Goal: Information Seeking & Learning: Compare options

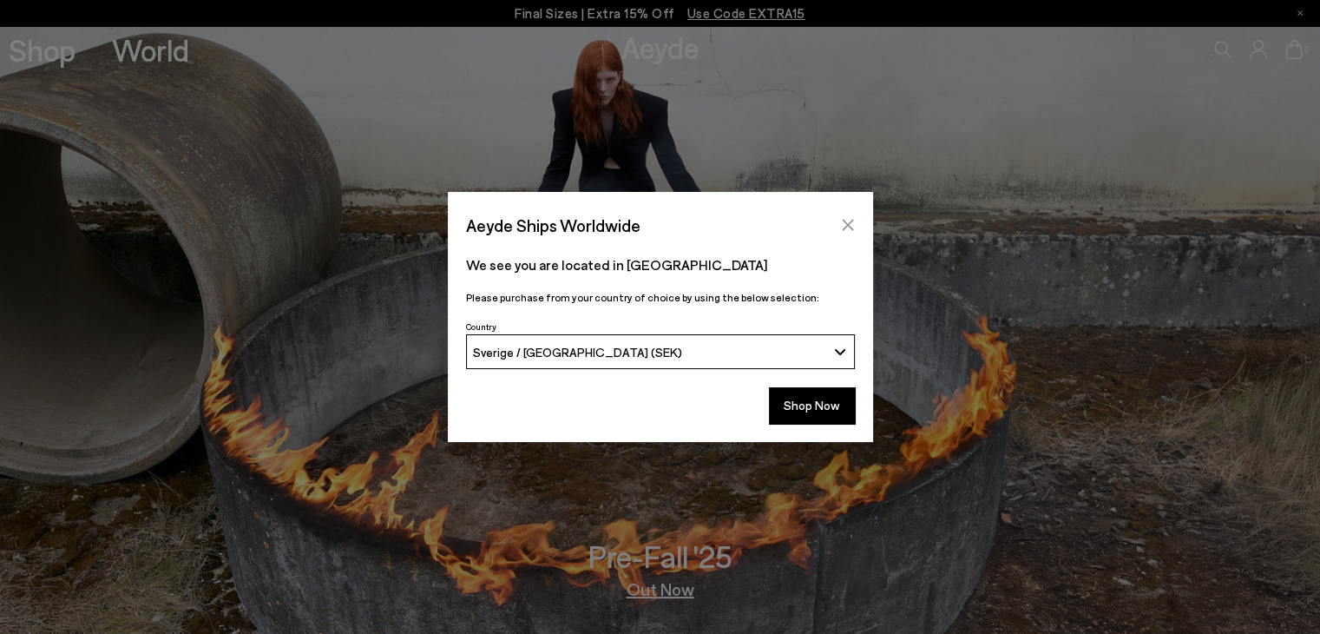
click at [843, 220] on icon "Close" at bounding box center [847, 225] width 11 height 11
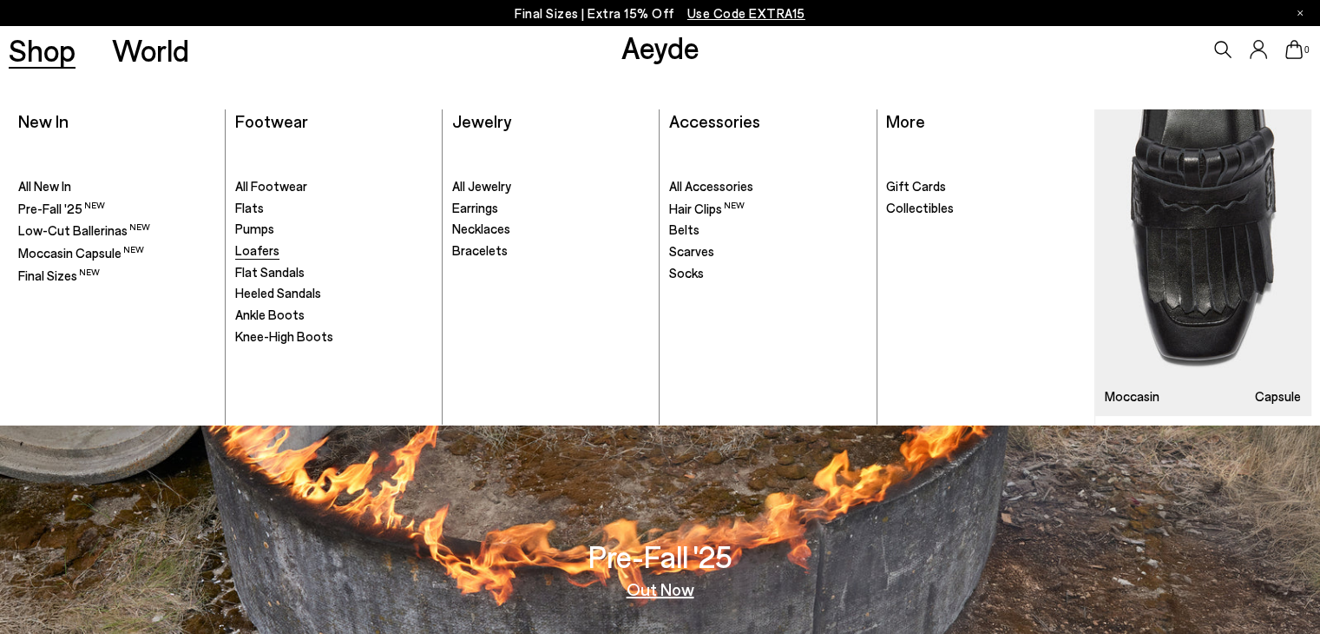
click at [245, 247] on span "Loafers" at bounding box center [257, 250] width 44 height 16
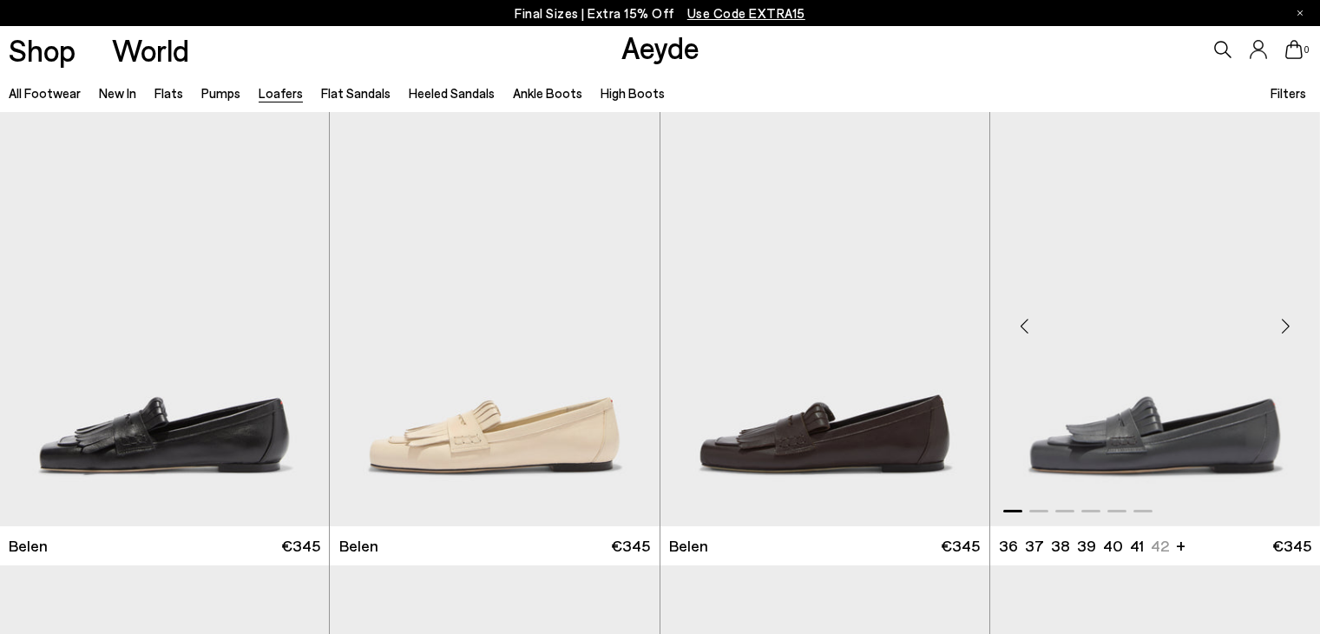
scroll to position [87, 0]
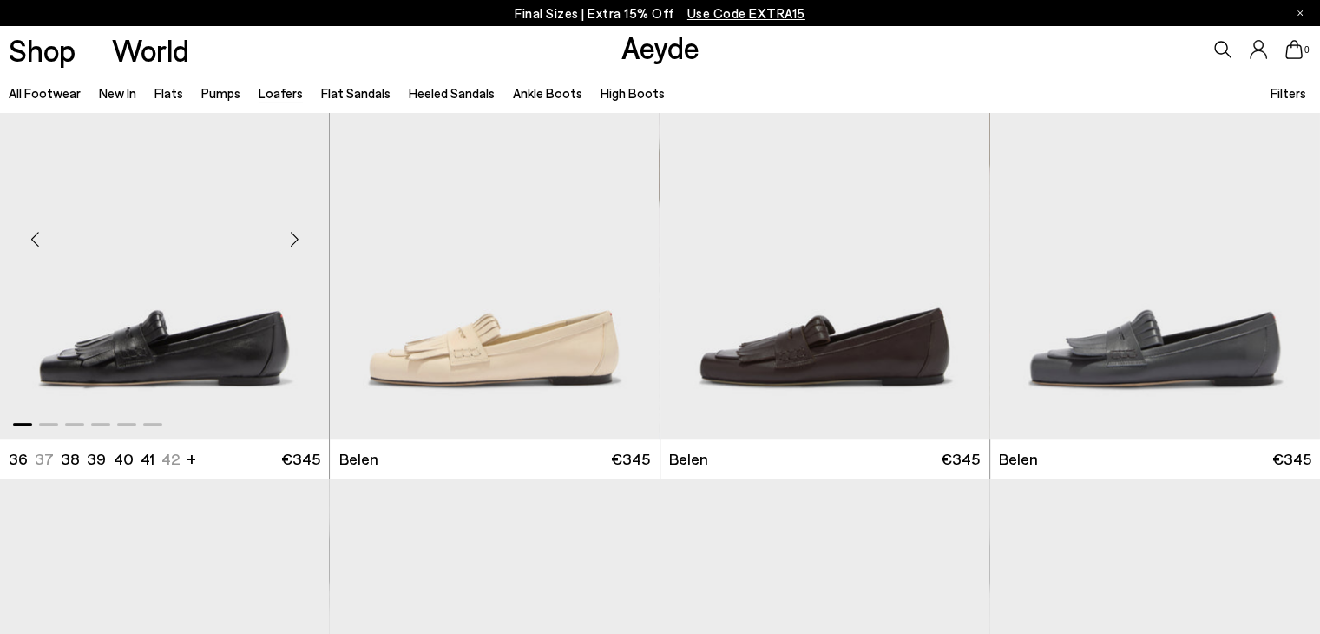
click at [225, 363] on img "1 / 6" at bounding box center [164, 232] width 329 height 414
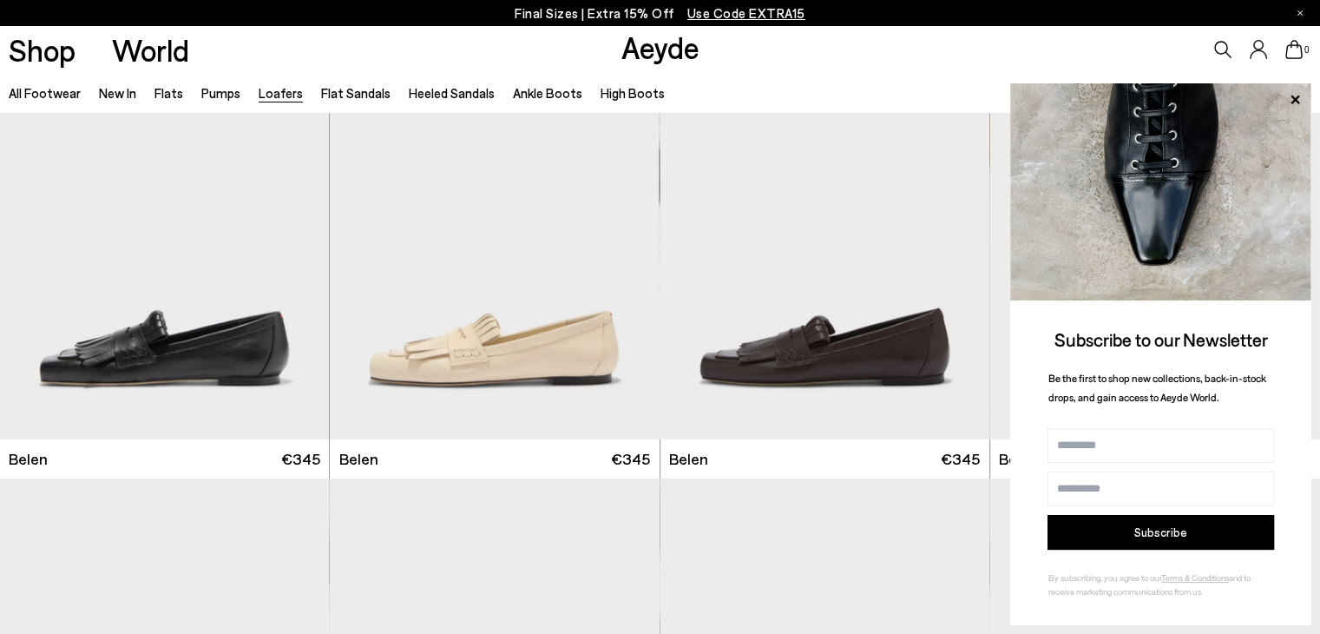
click at [1296, 97] on icon at bounding box center [1295, 99] width 9 height 9
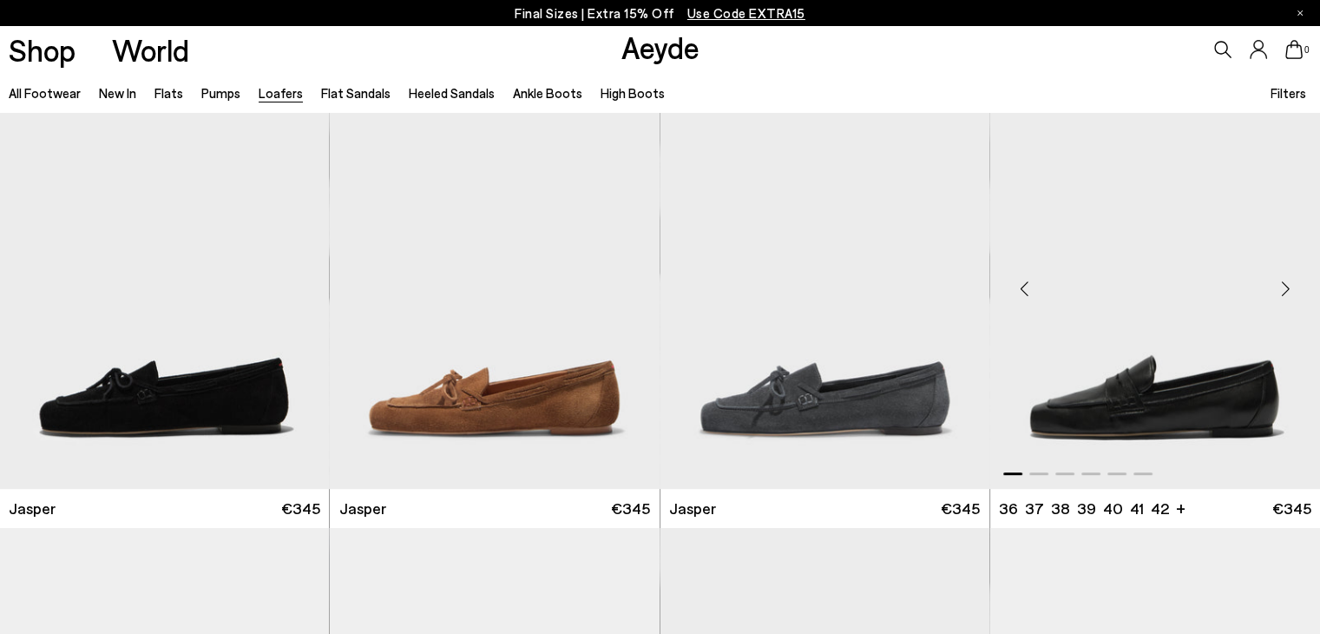
scroll to position [521, 0]
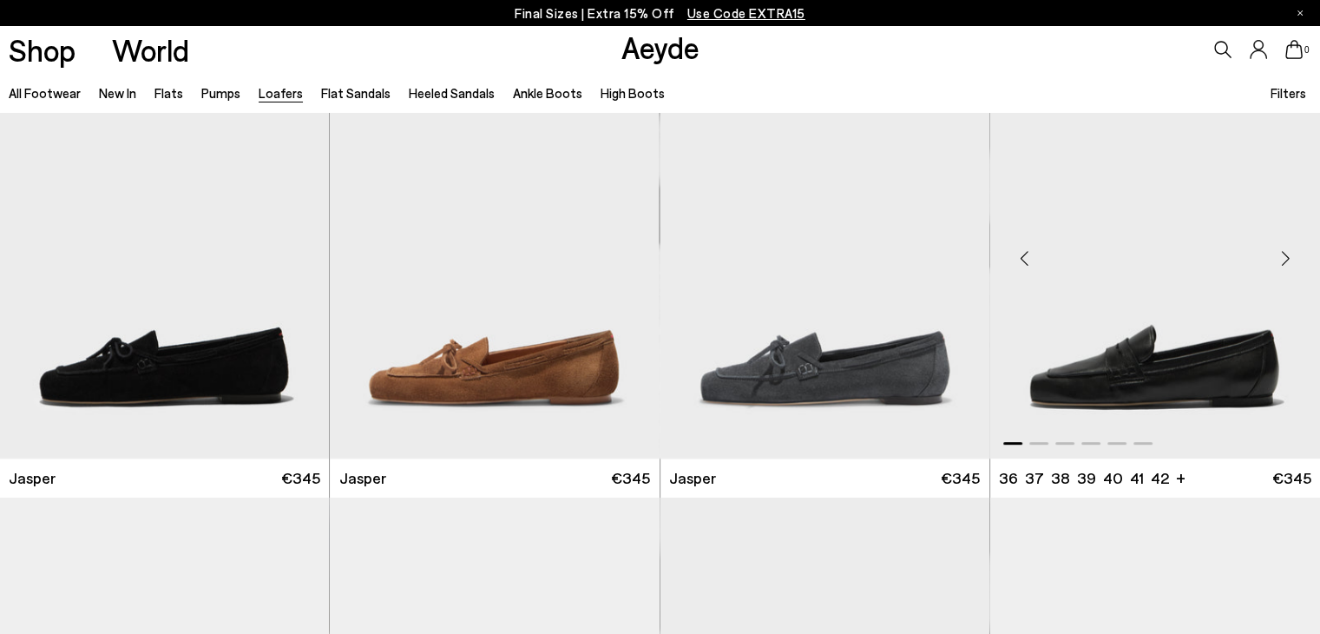
click at [1163, 381] on img "1 / 6" at bounding box center [1155, 251] width 330 height 414
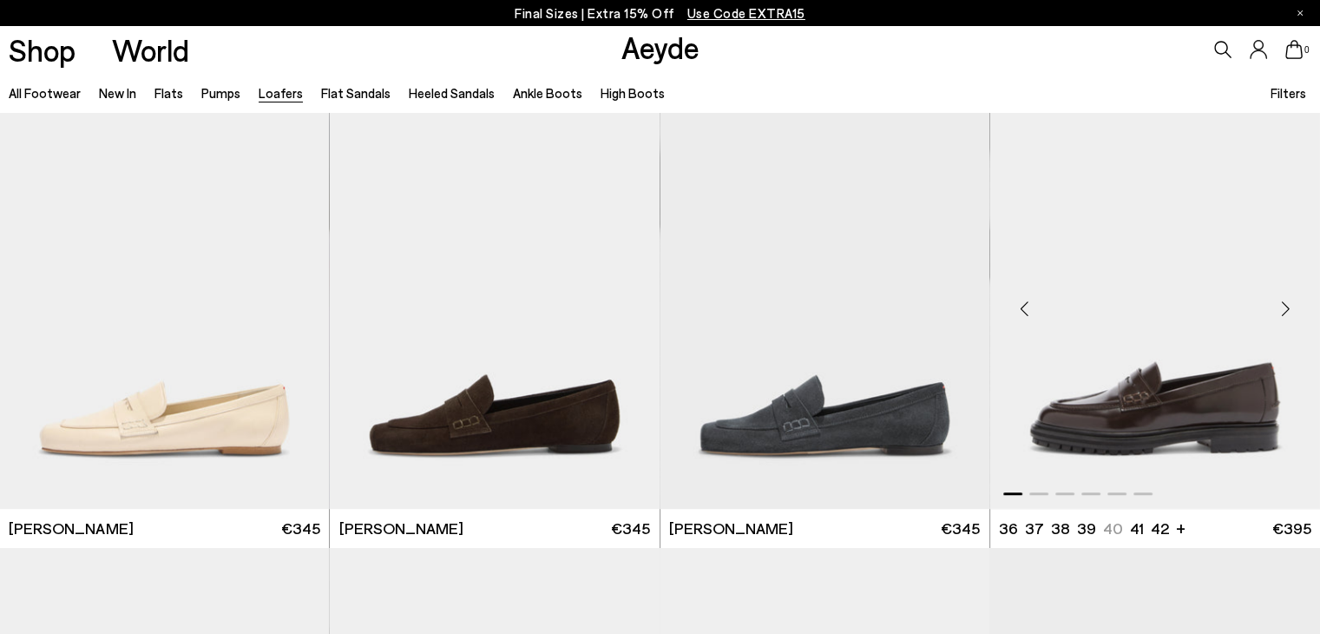
scroll to position [955, 0]
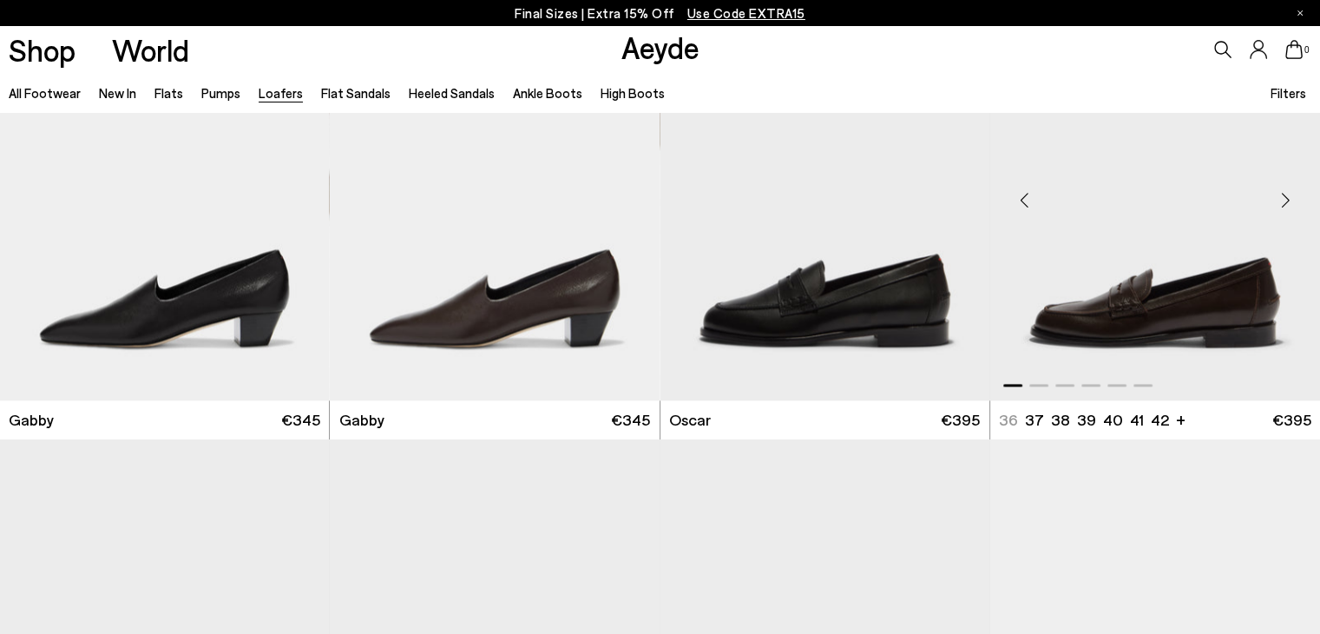
scroll to position [2431, 0]
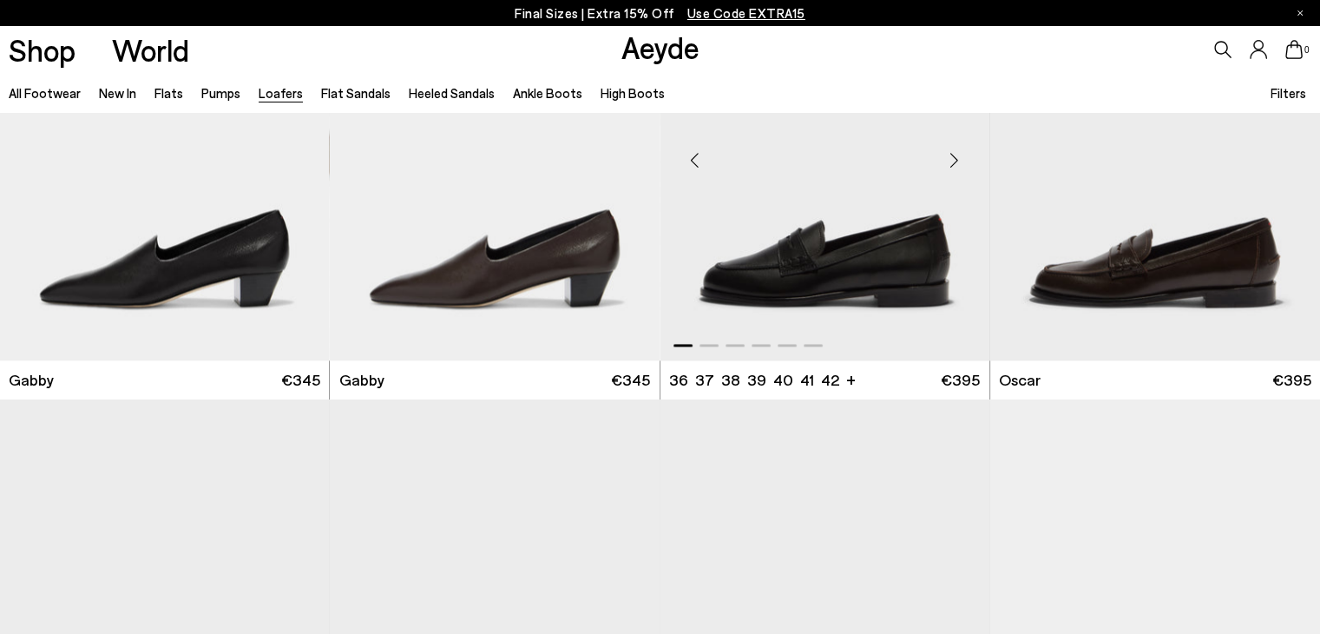
click at [826, 289] on img "1 / 6" at bounding box center [825, 153] width 329 height 414
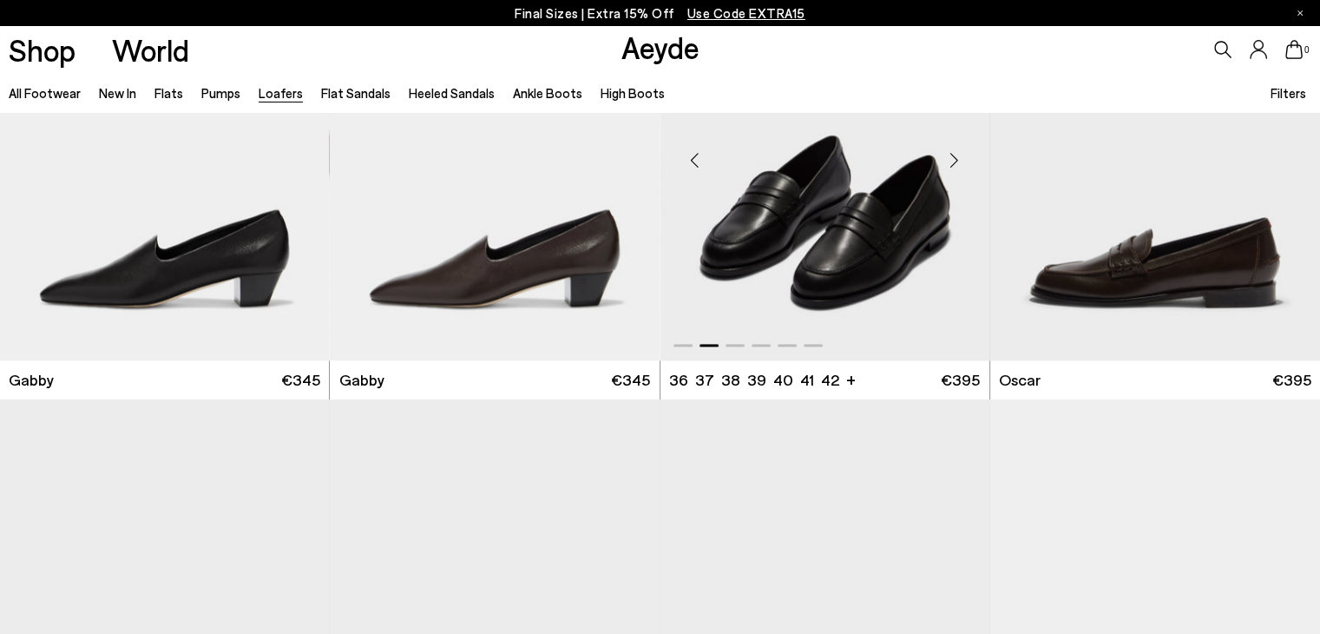
click at [823, 283] on img "2 / 6" at bounding box center [825, 153] width 329 height 414
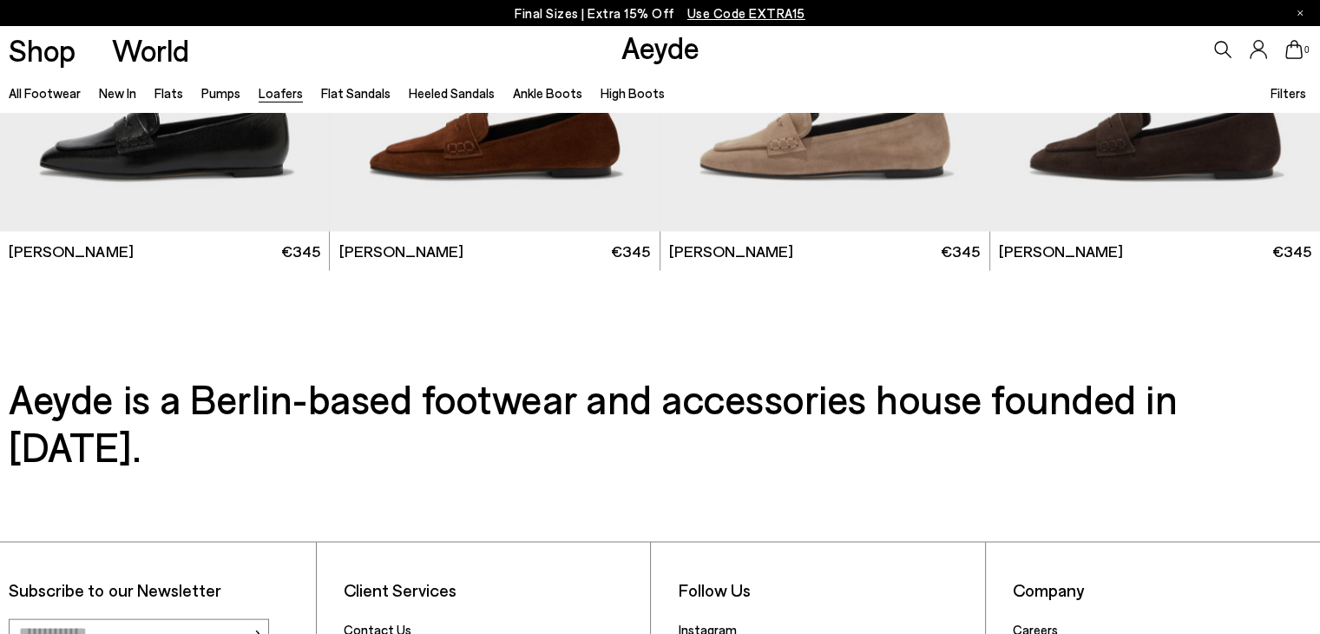
scroll to position [3559, 0]
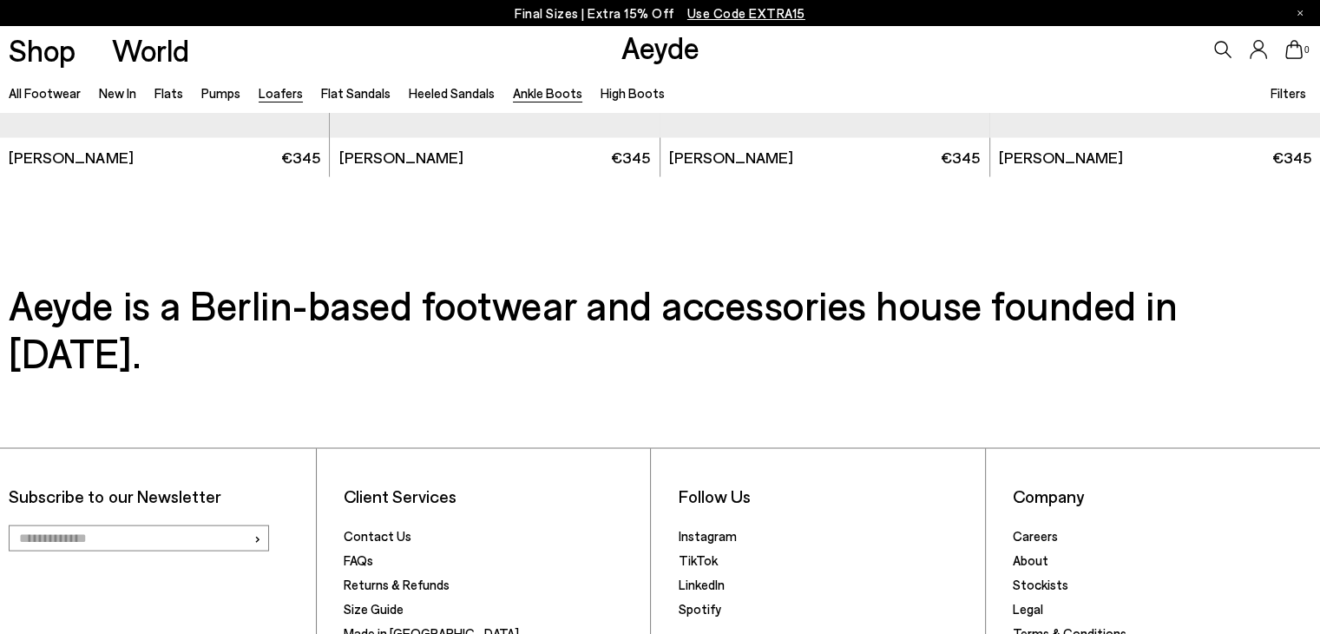
click at [542, 90] on link "Ankle Boots" at bounding box center [547, 93] width 69 height 16
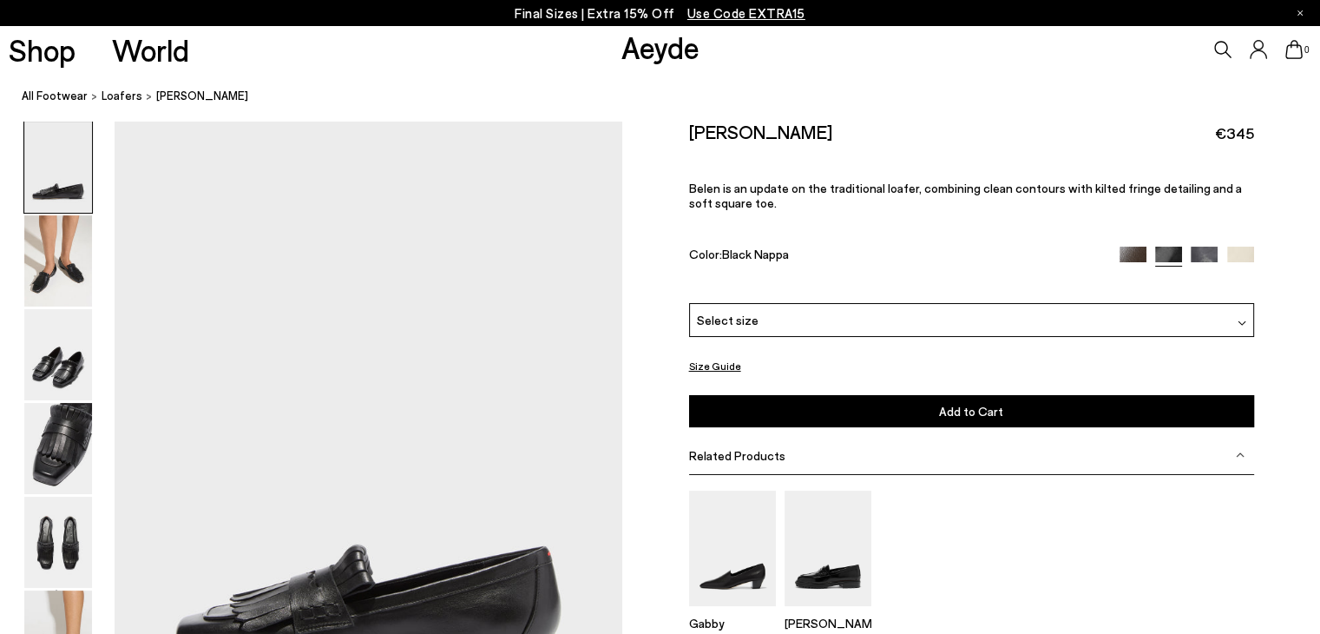
scroll to position [347, 0]
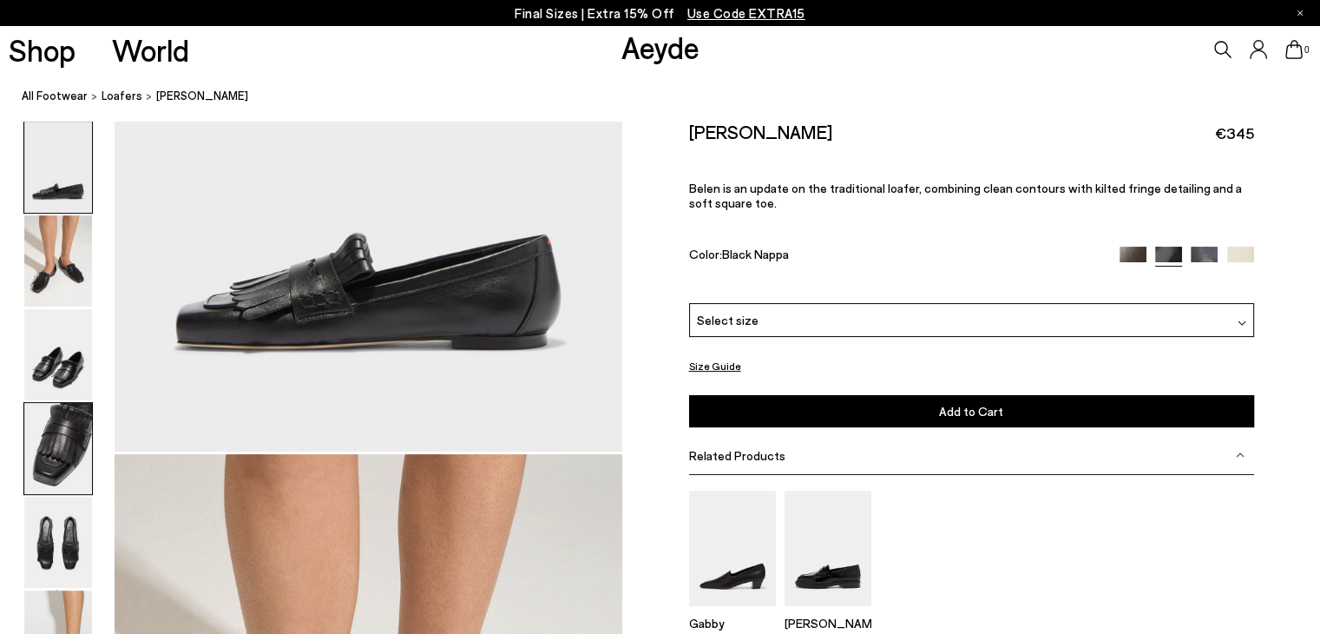
click at [39, 475] on img at bounding box center [58, 448] width 68 height 91
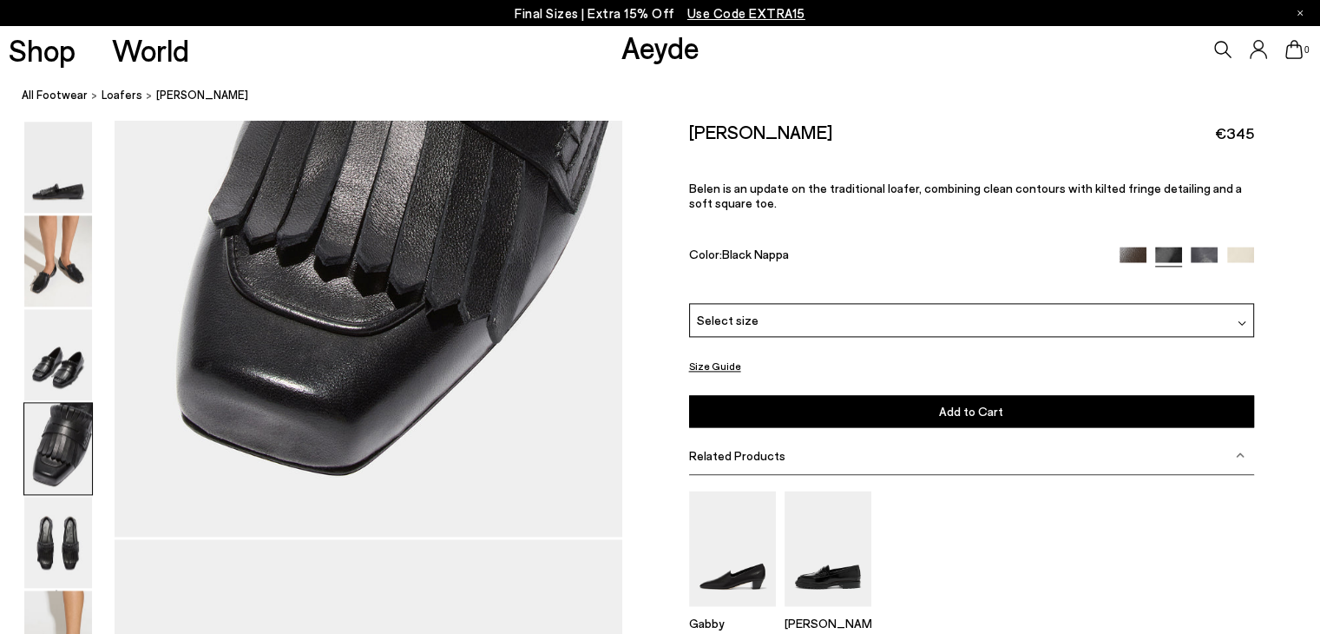
click at [62, 465] on img at bounding box center [58, 448] width 68 height 91
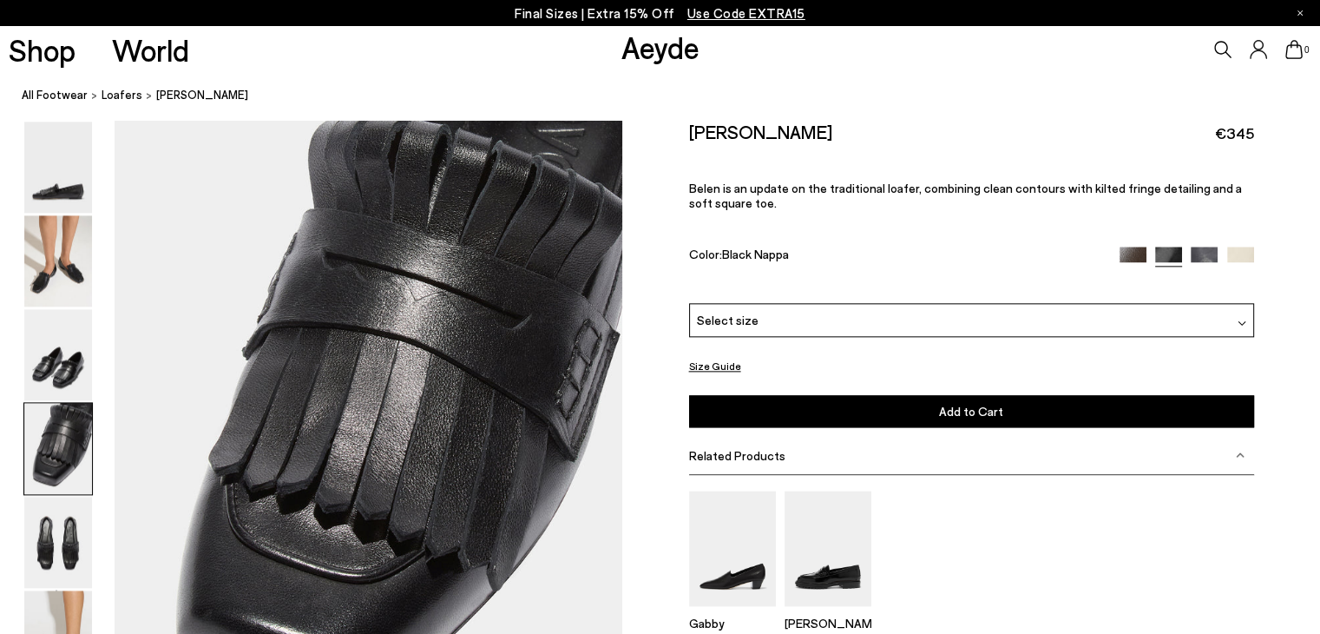
scroll to position [2042, 0]
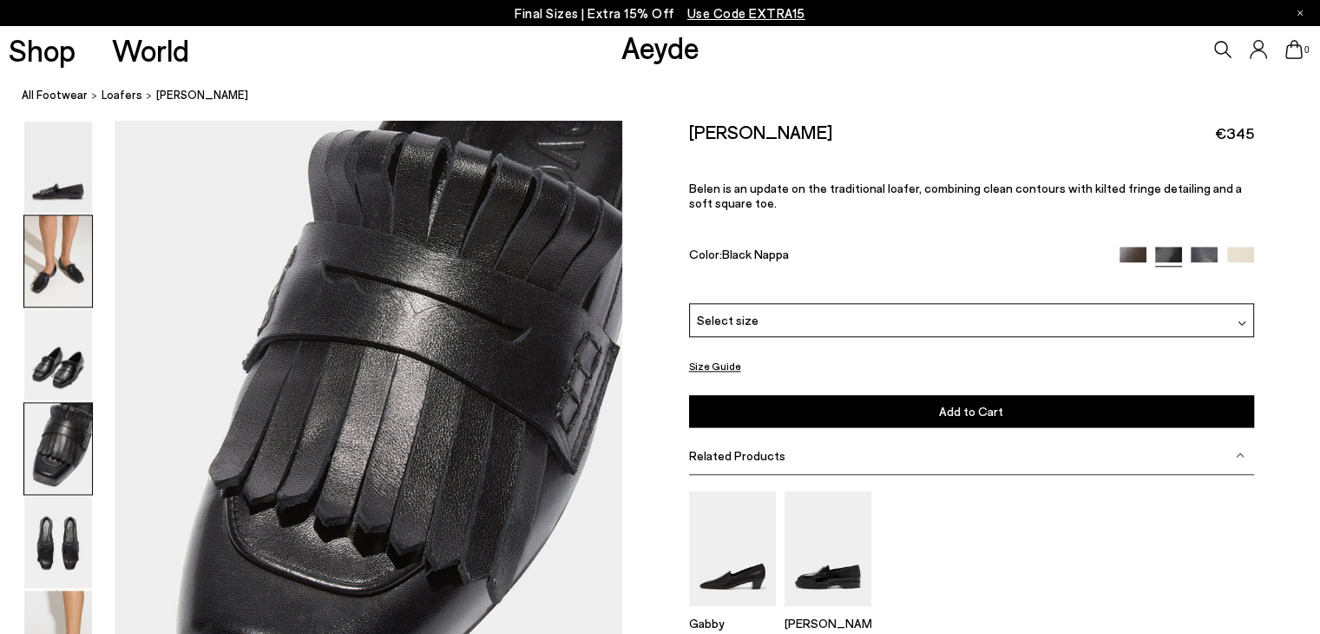
click at [62, 291] on img at bounding box center [58, 260] width 68 height 91
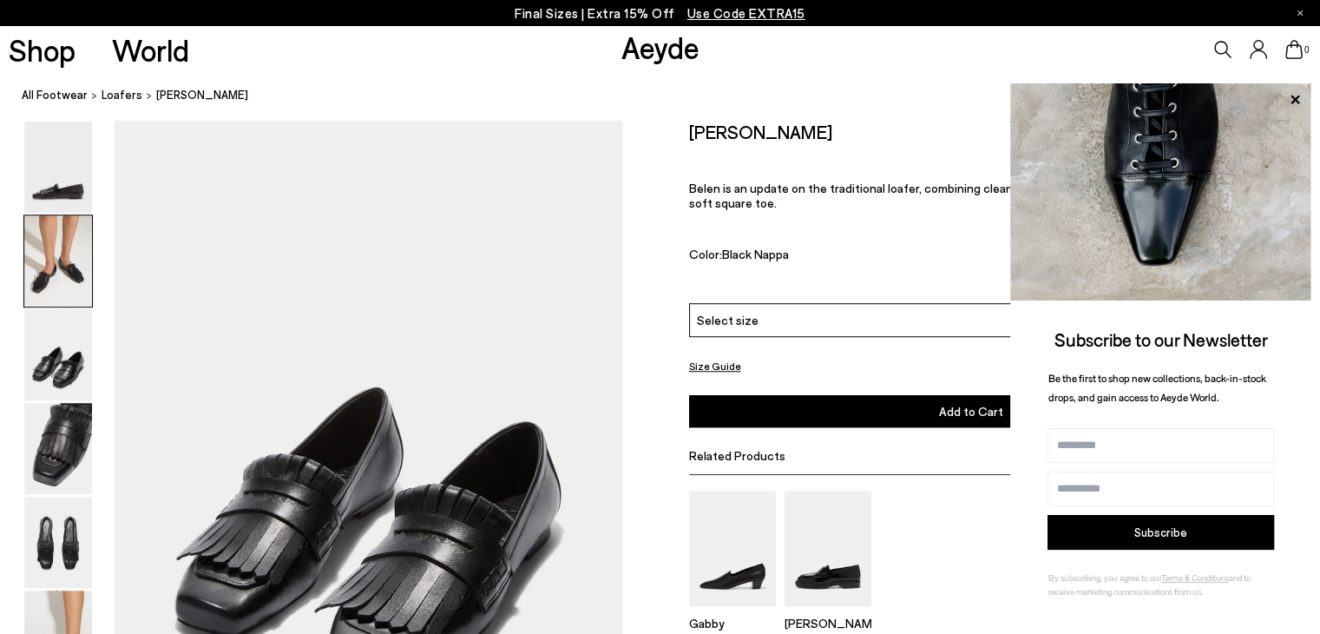
scroll to position [1376, 0]
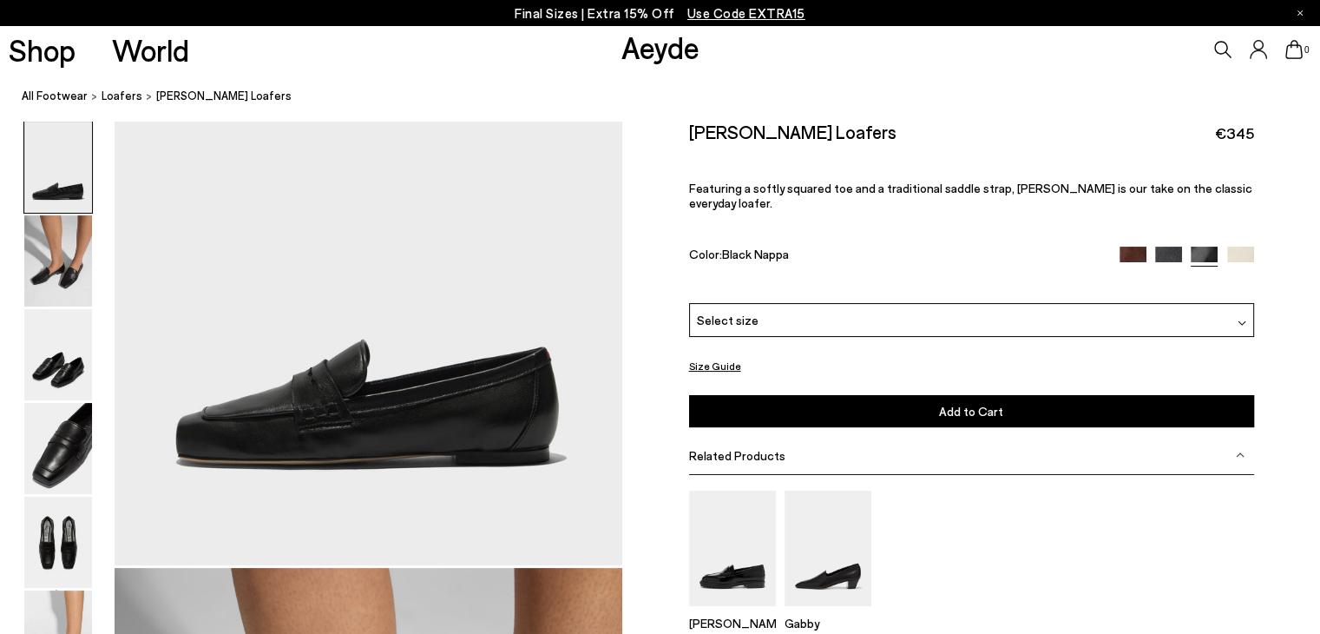
scroll to position [260, 0]
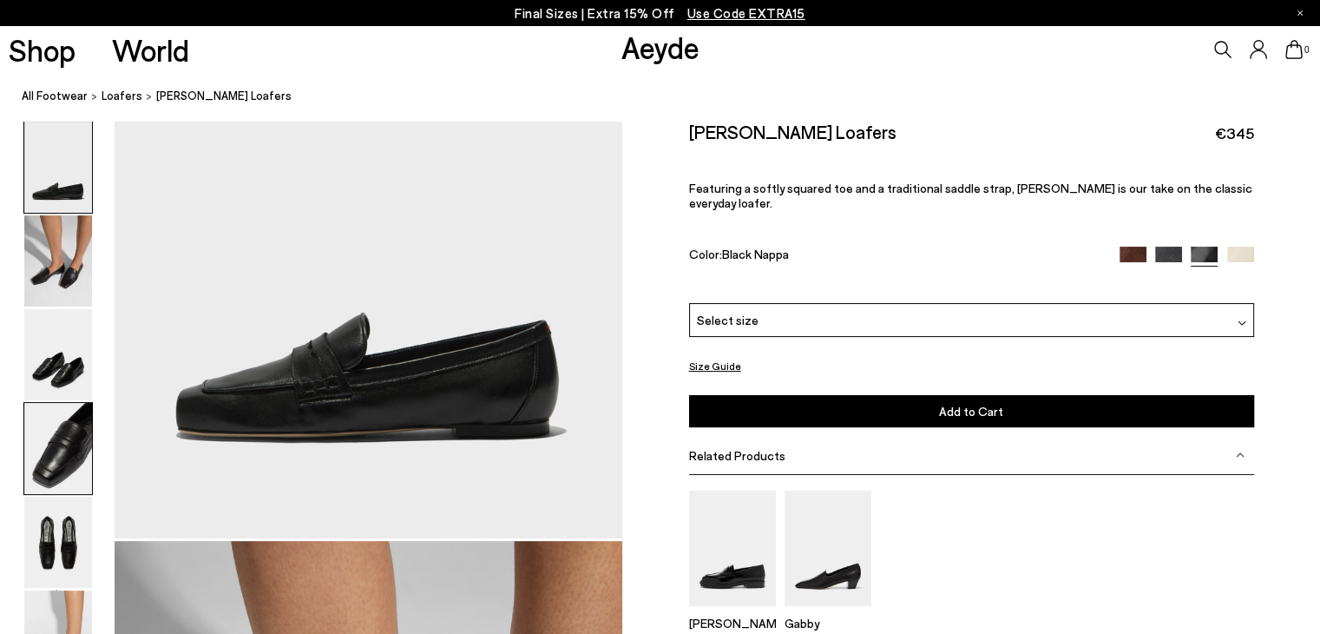
click at [45, 449] on img at bounding box center [58, 448] width 68 height 91
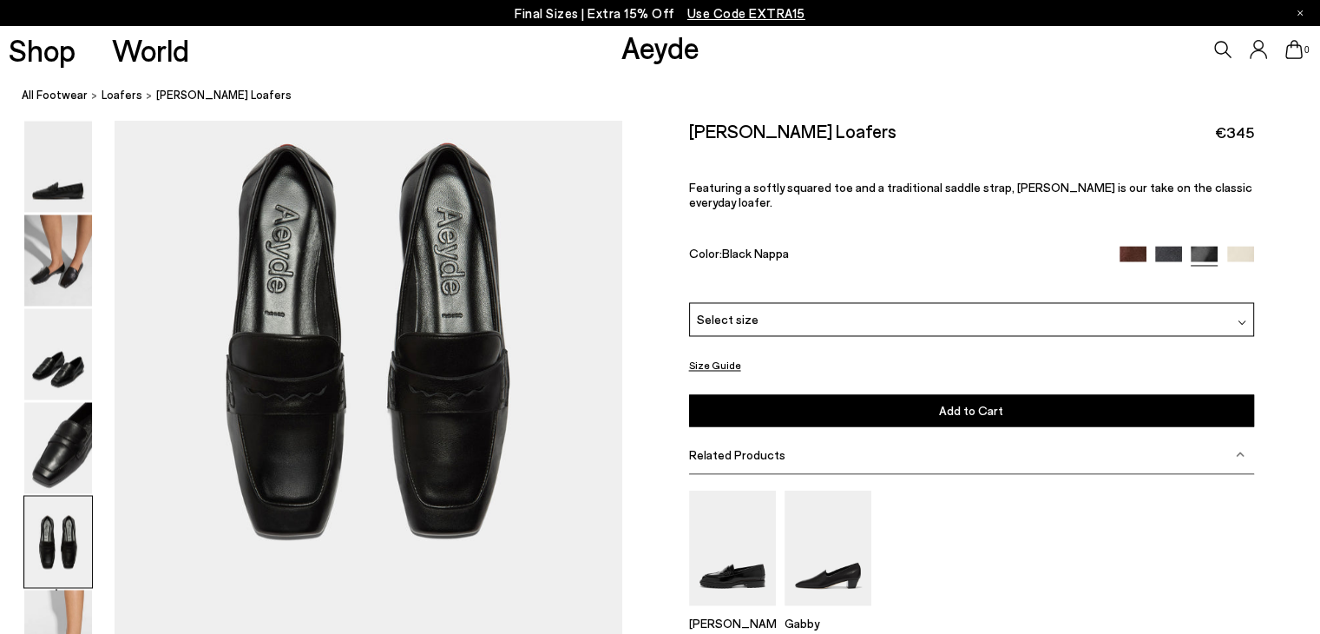
scroll to position [2736, 0]
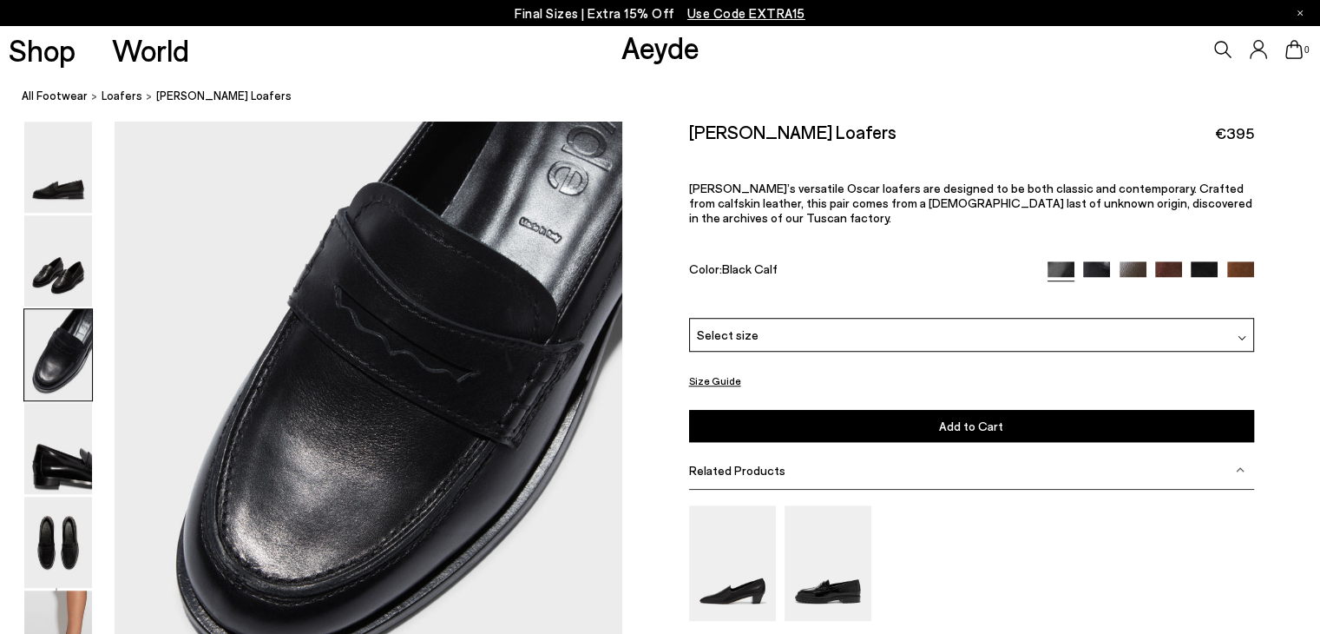
scroll to position [1476, 0]
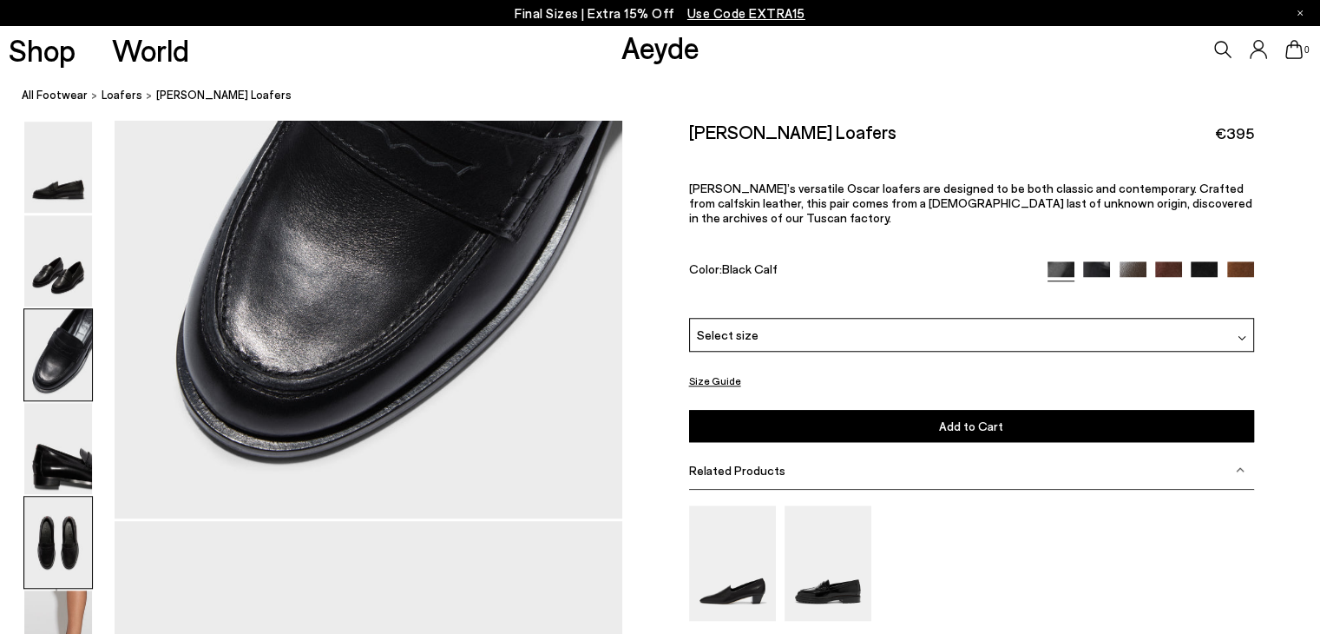
click at [41, 536] on img at bounding box center [58, 542] width 68 height 91
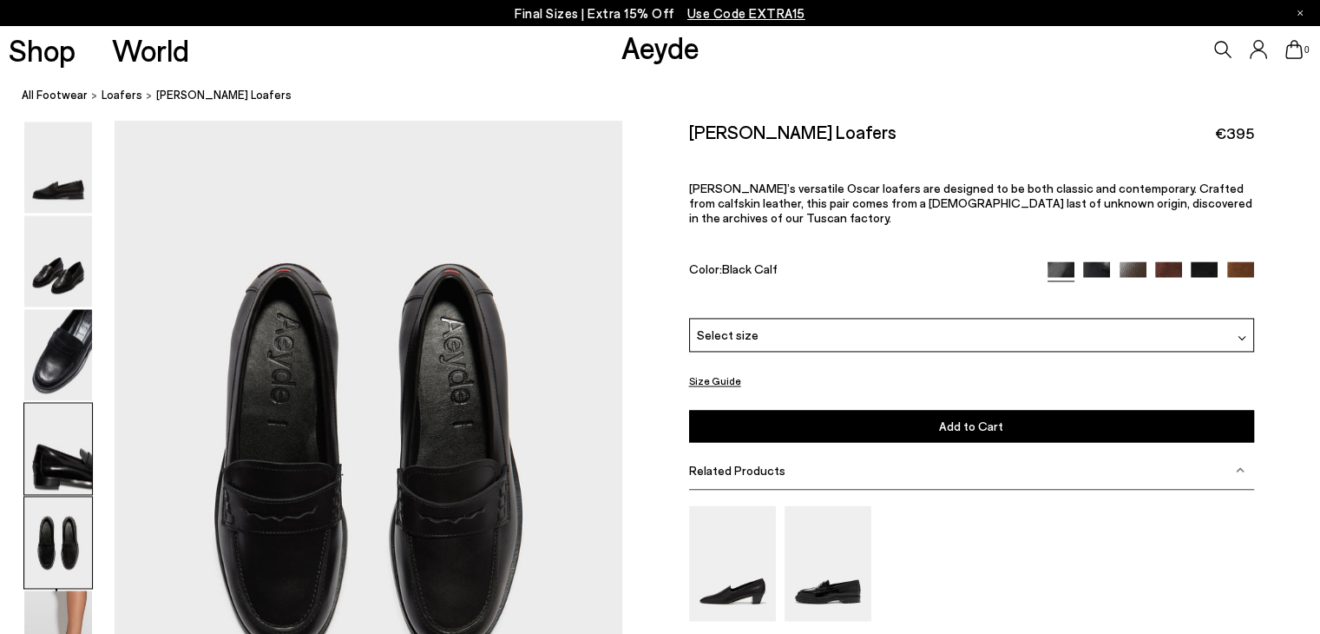
click at [52, 471] on img at bounding box center [58, 448] width 68 height 91
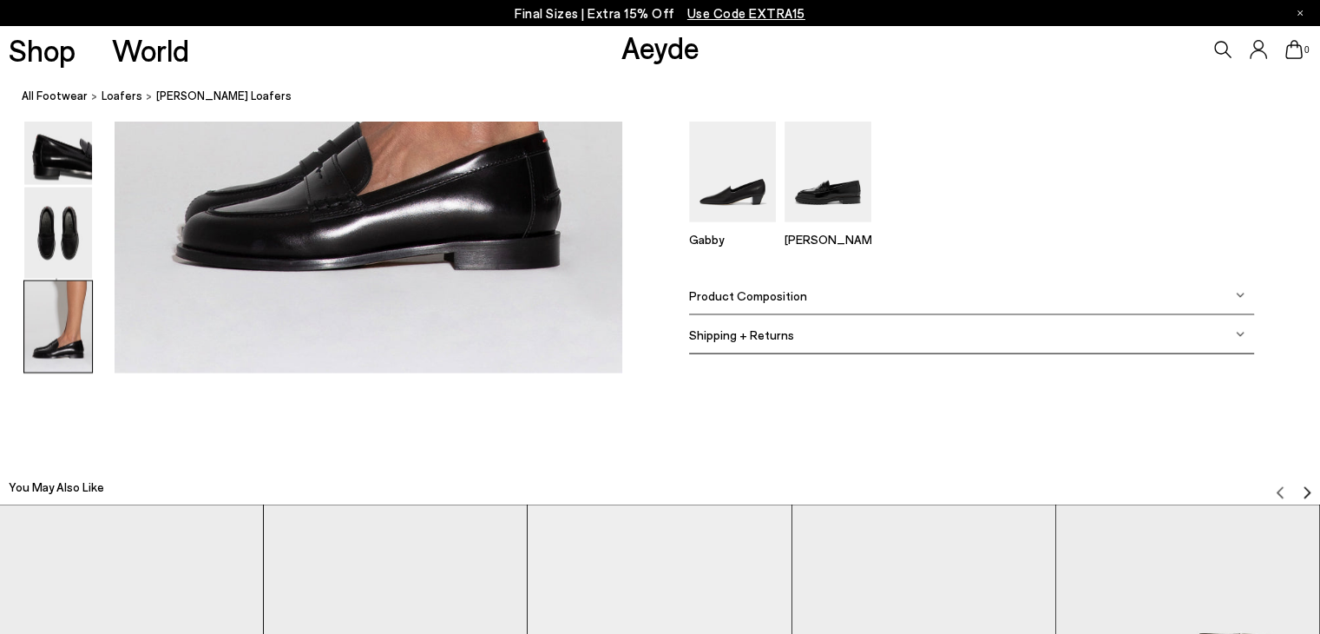
scroll to position [3873, 0]
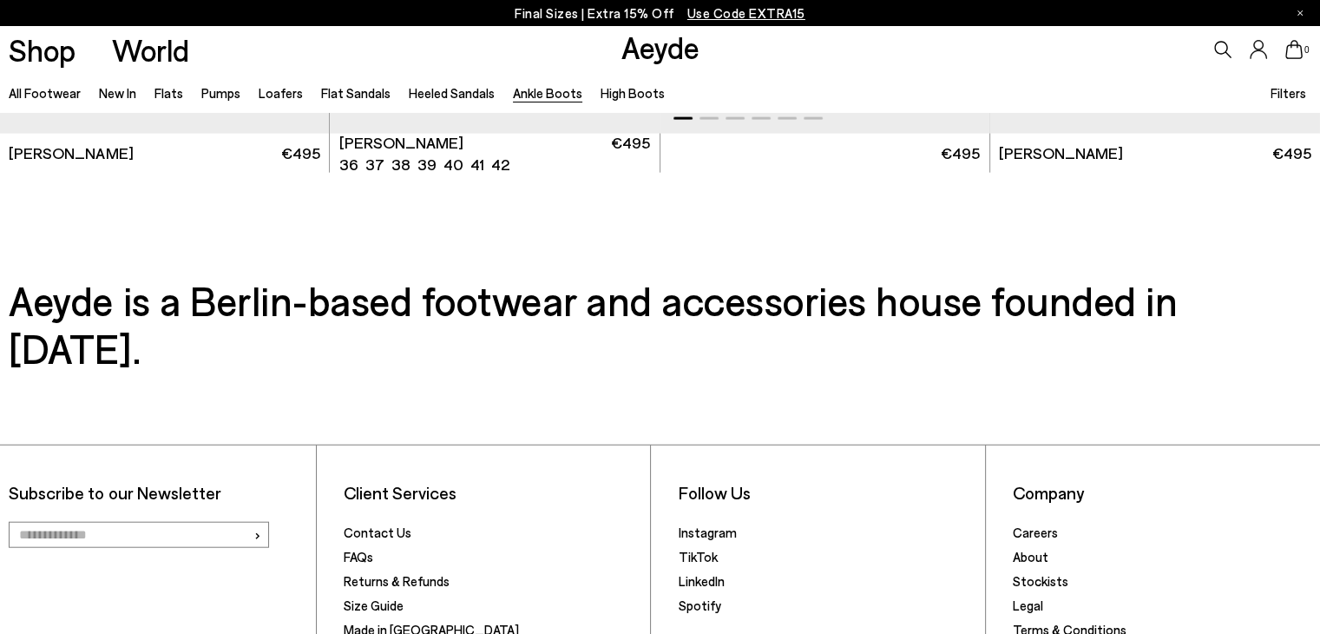
scroll to position [3733, 0]
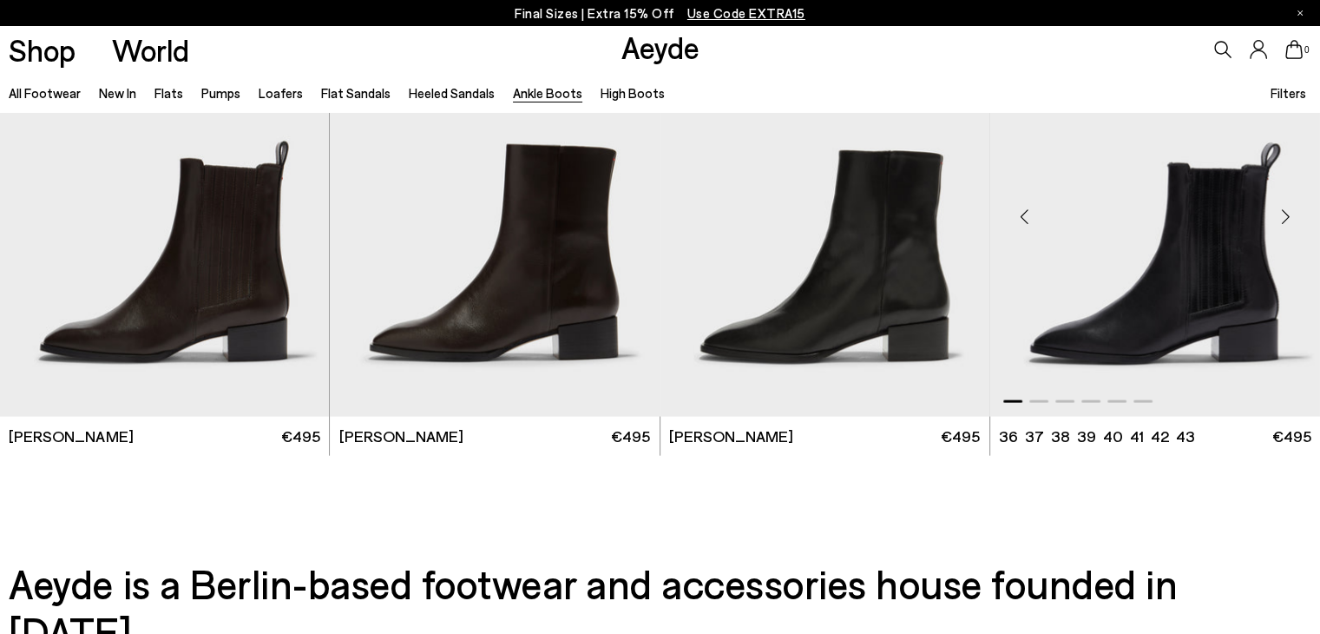
click at [1166, 322] on img "1 / 6" at bounding box center [1155, 210] width 330 height 414
click at [833, 317] on img "1 / 6" at bounding box center [825, 210] width 329 height 414
click at [793, 326] on img "1 / 6" at bounding box center [825, 210] width 329 height 414
click at [810, 325] on img "1 / 6" at bounding box center [825, 210] width 329 height 414
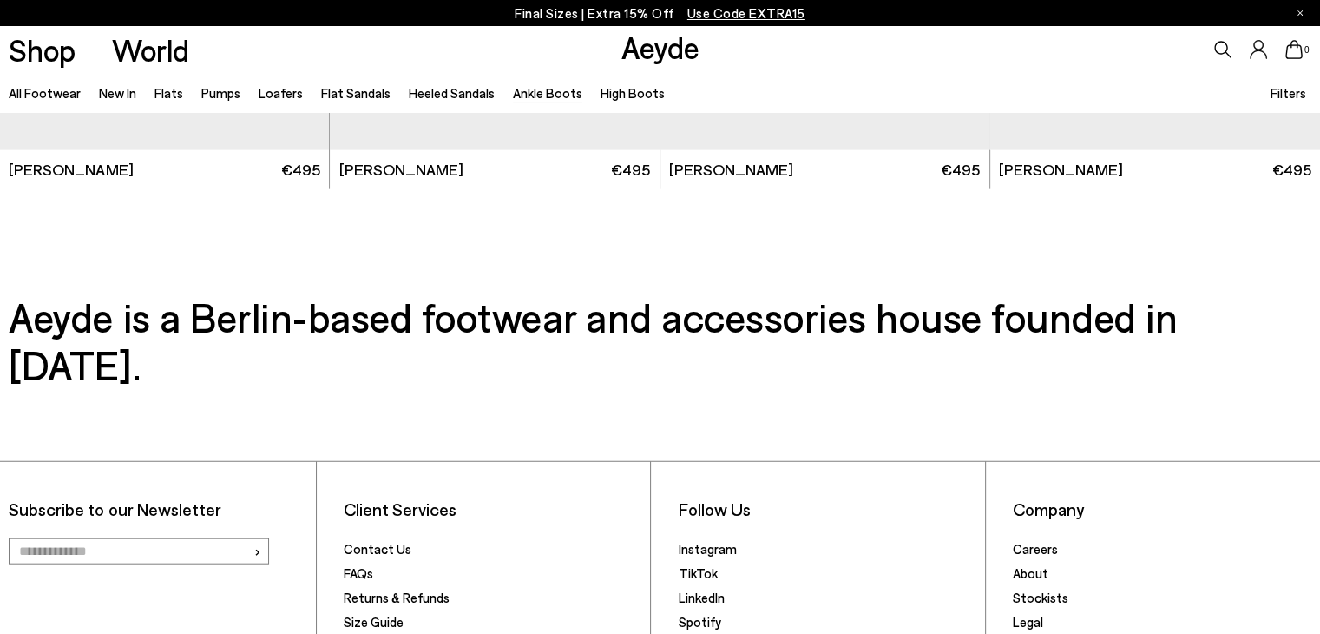
scroll to position [4132, 0]
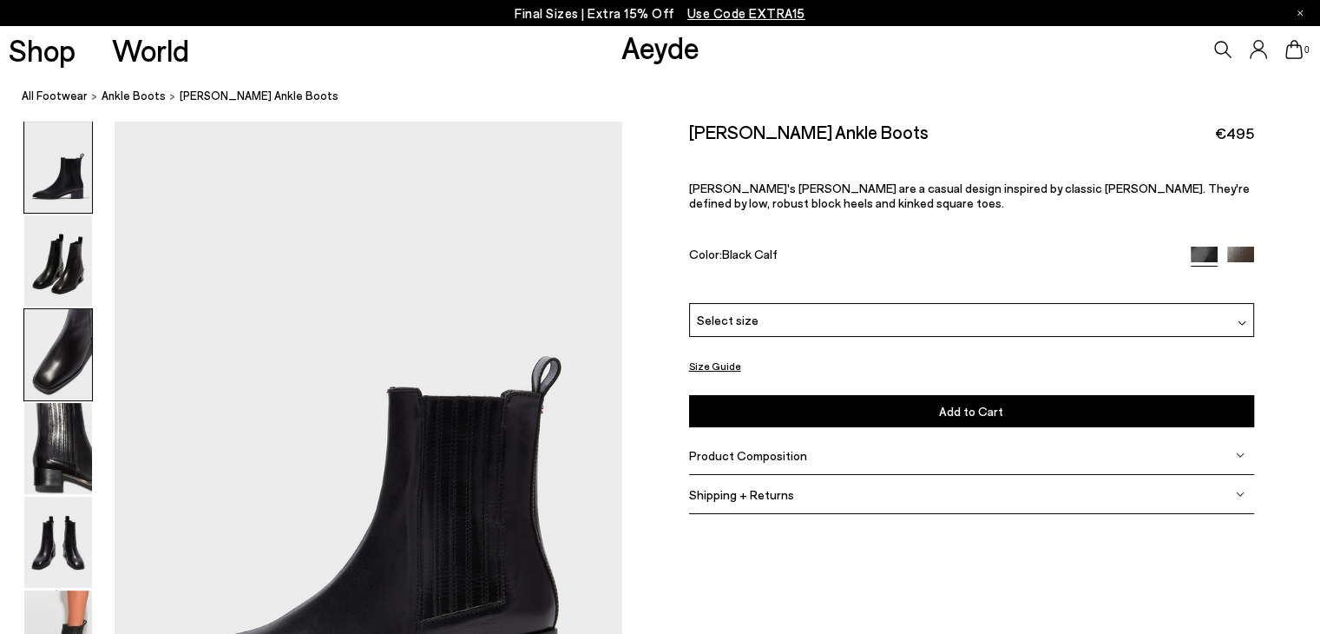
click at [49, 354] on img at bounding box center [58, 354] width 68 height 91
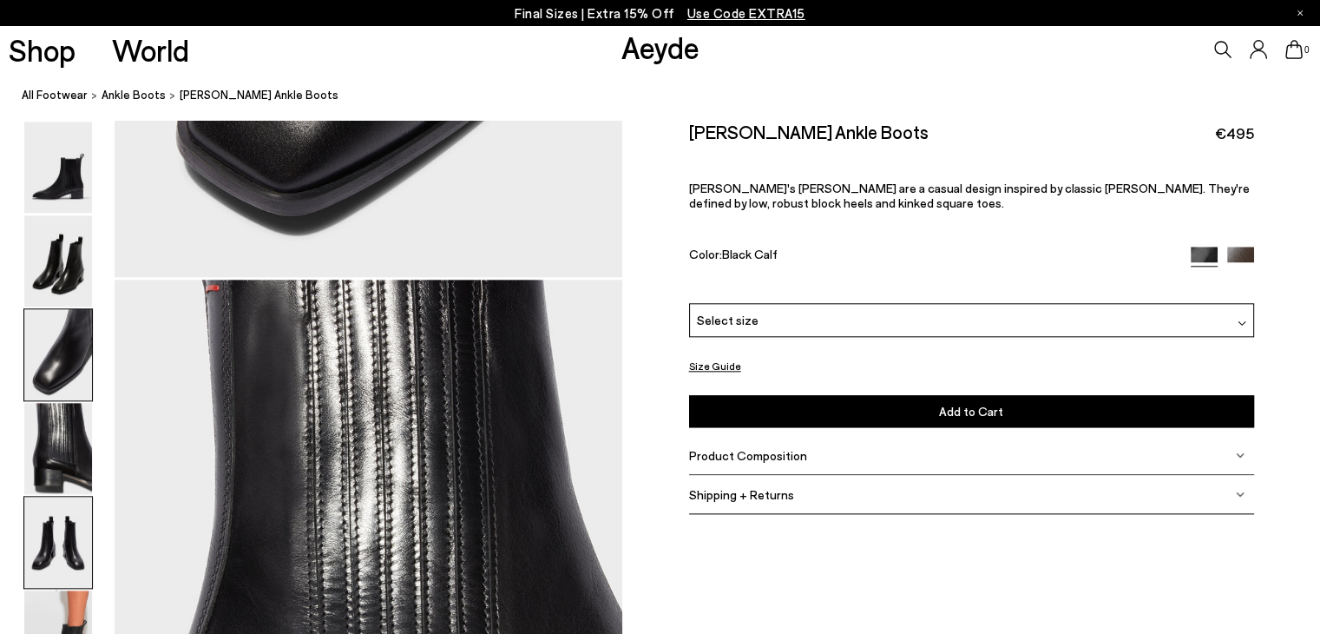
click at [72, 547] on img at bounding box center [58, 542] width 68 height 91
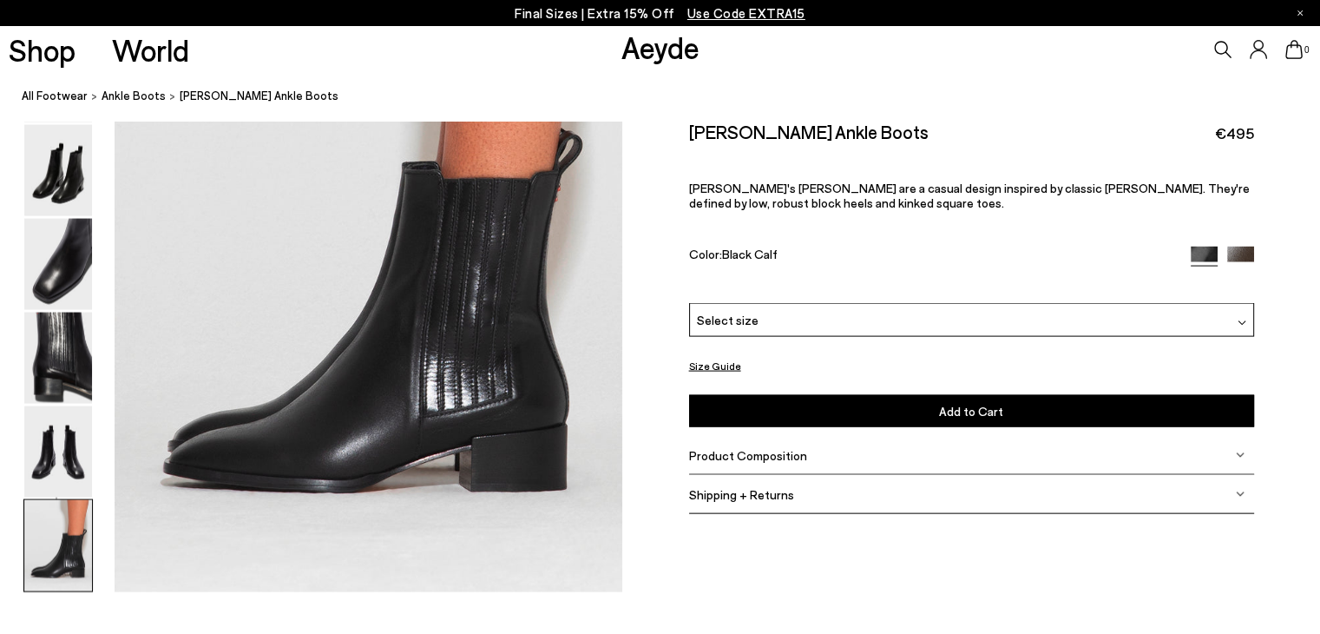
scroll to position [3503, 0]
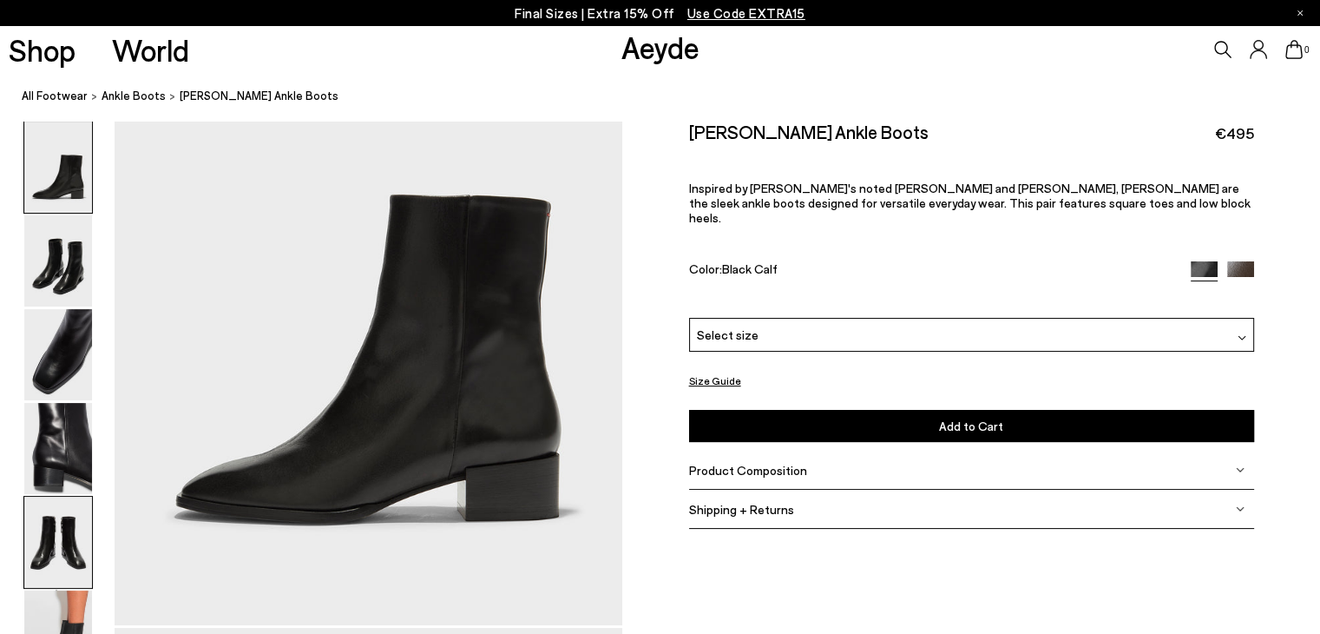
click at [67, 557] on img at bounding box center [58, 542] width 68 height 91
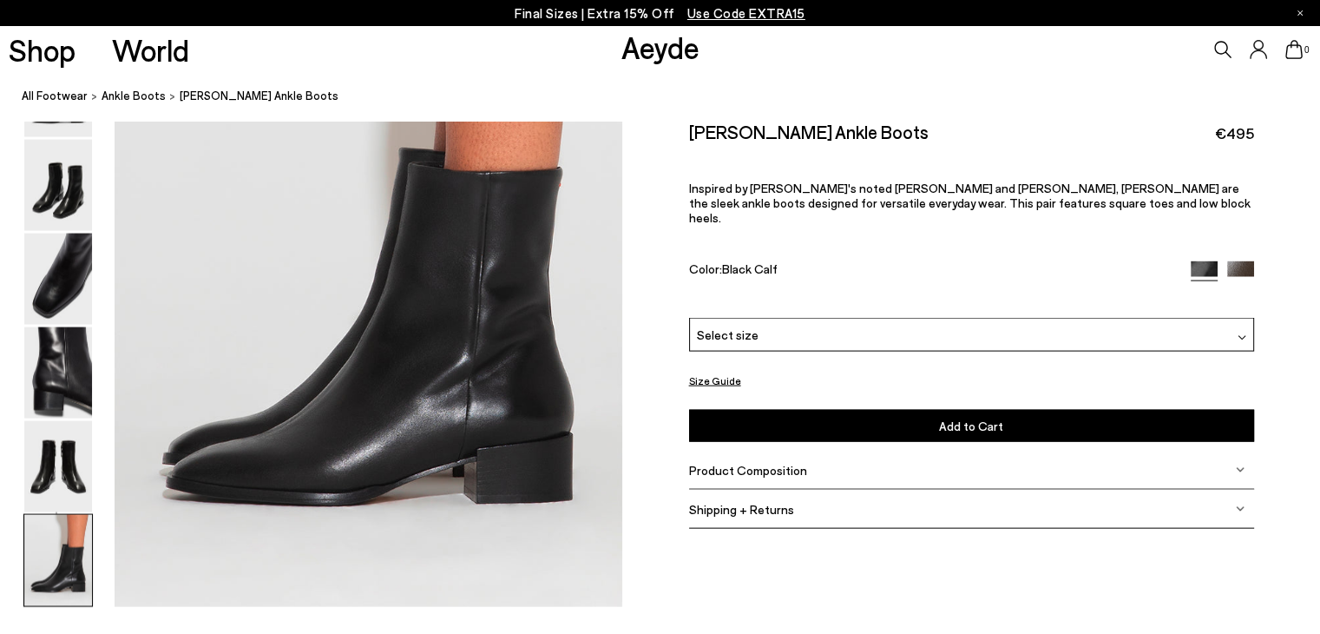
scroll to position [3590, 0]
